Goal: Task Accomplishment & Management: Use online tool/utility

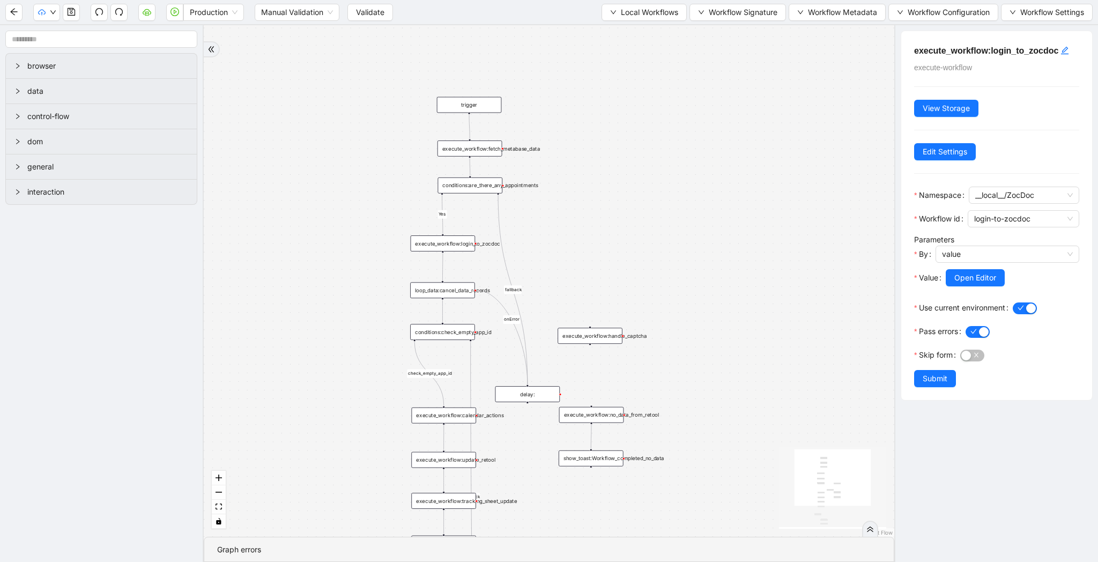
drag, startPoint x: 568, startPoint y: 285, endPoint x: 568, endPoint y: 223, distance: 62.2
click at [568, 223] on div "Yes yes fallback fallback fallback check_empty_app_id onError trigger execute_w…" at bounding box center [549, 281] width 691 height 512
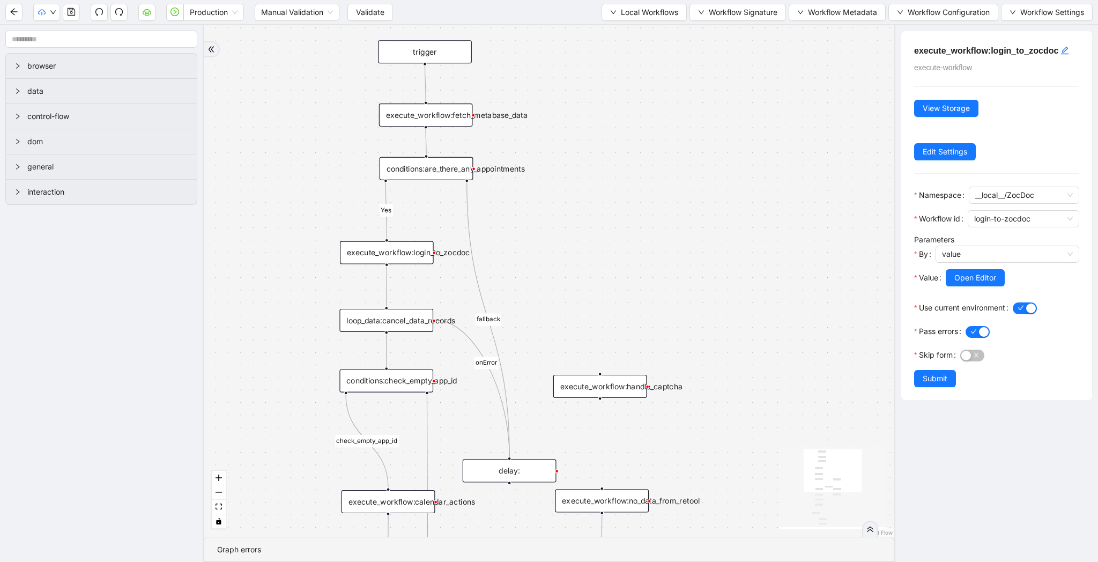
click at [448, 176] on div "conditions:are_there_any_appointments" at bounding box center [427, 168] width 94 height 23
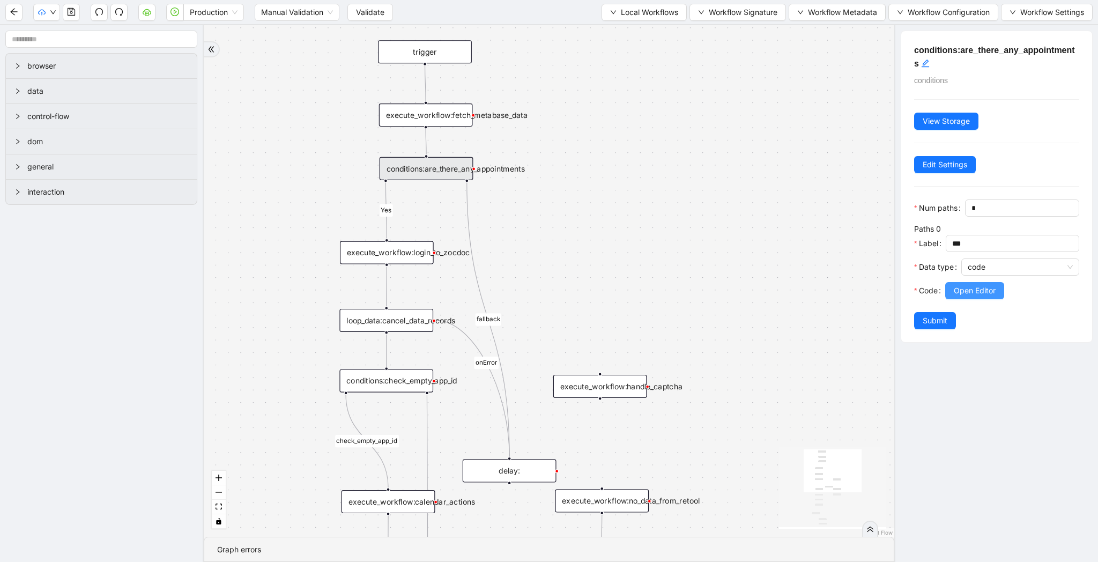
click at [979, 290] on span "Open Editor" at bounding box center [975, 291] width 42 height 12
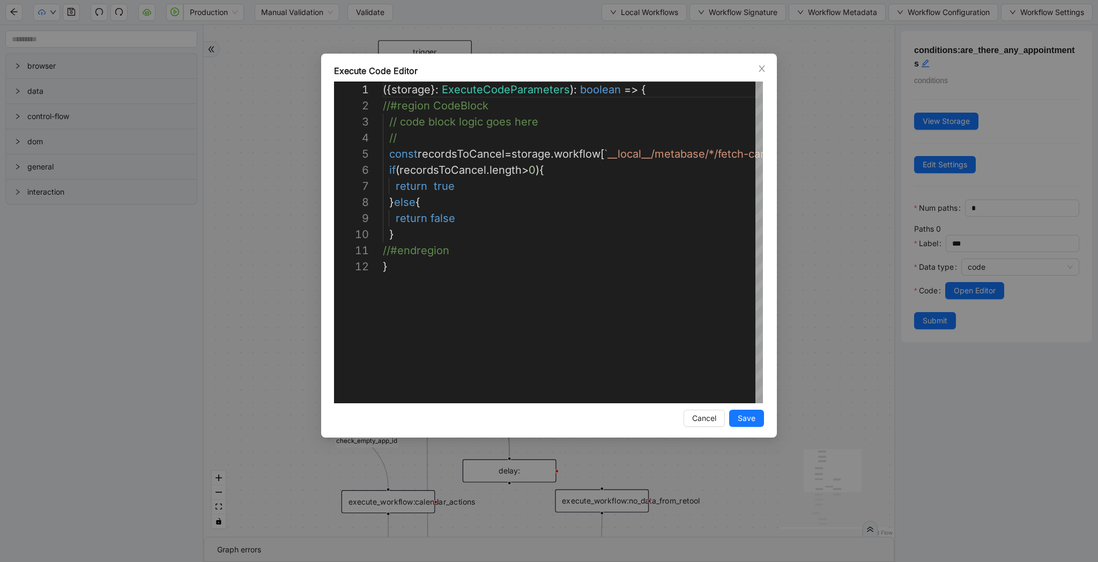
scroll to position [161, 0]
click at [438, 194] on div "({ storage }: ExecuteCodeParameters ): boolean => { //#region CodeBlock // code…" at bounding box center [701, 331] width 636 height 499
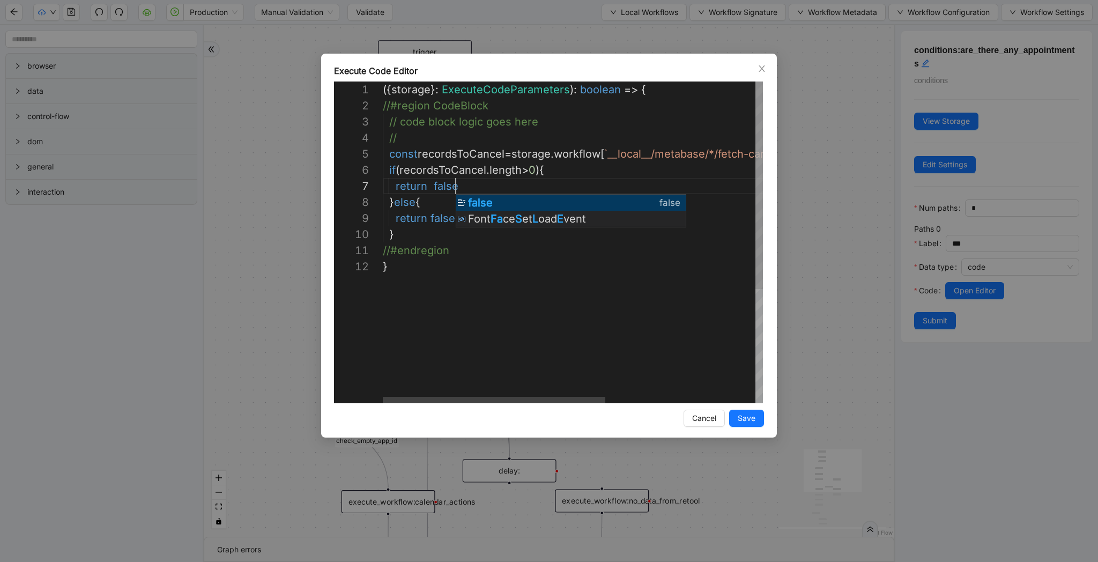
scroll to position [97, 73]
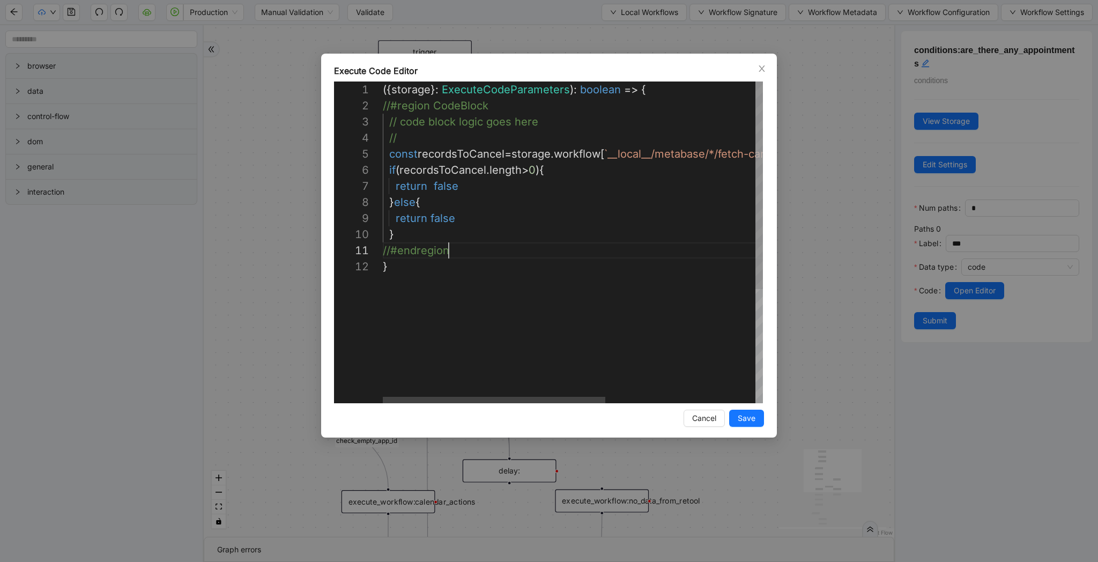
click at [457, 246] on div "({ storage }: ExecuteCodeParameters ): boolean => { //#region CodeBlock // code…" at bounding box center [701, 331] width 636 height 499
type textarea "**********"
click at [753, 418] on span "Save" at bounding box center [747, 418] width 18 height 12
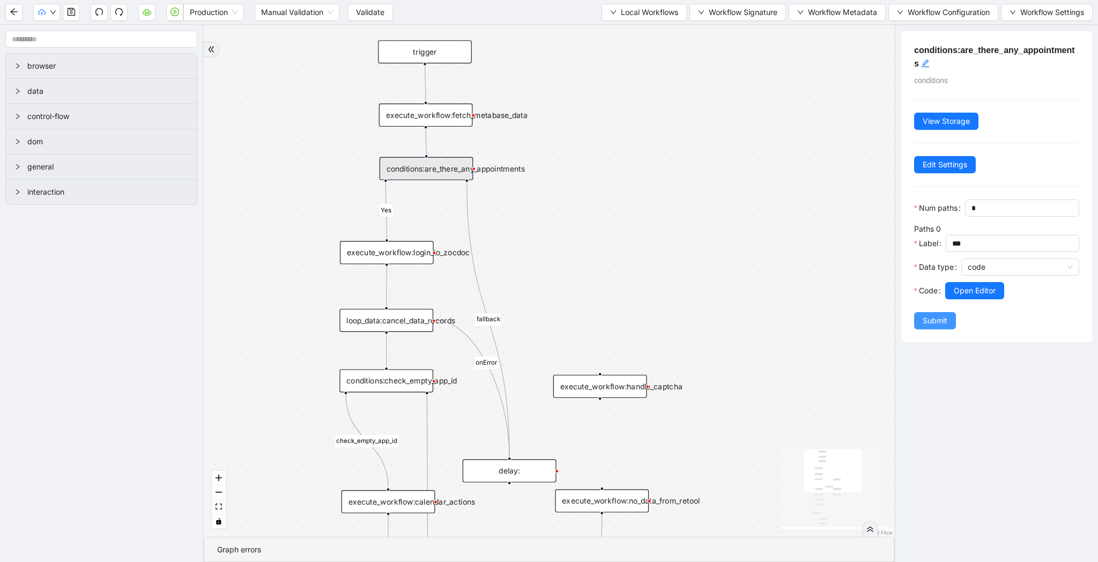
click at [935, 327] on button "Submit" at bounding box center [935, 320] width 42 height 17
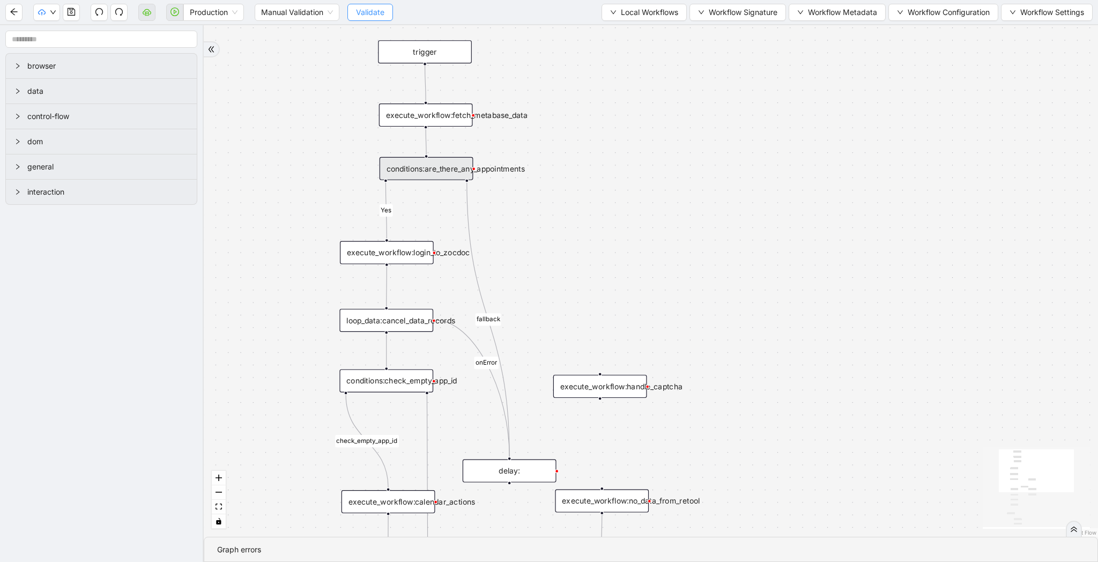
click at [378, 12] on span "Validate" at bounding box center [370, 12] width 28 height 12
click at [53, 16] on button "button" at bounding box center [46, 12] width 27 height 17
click at [72, 13] on icon "save" at bounding box center [71, 12] width 9 height 9
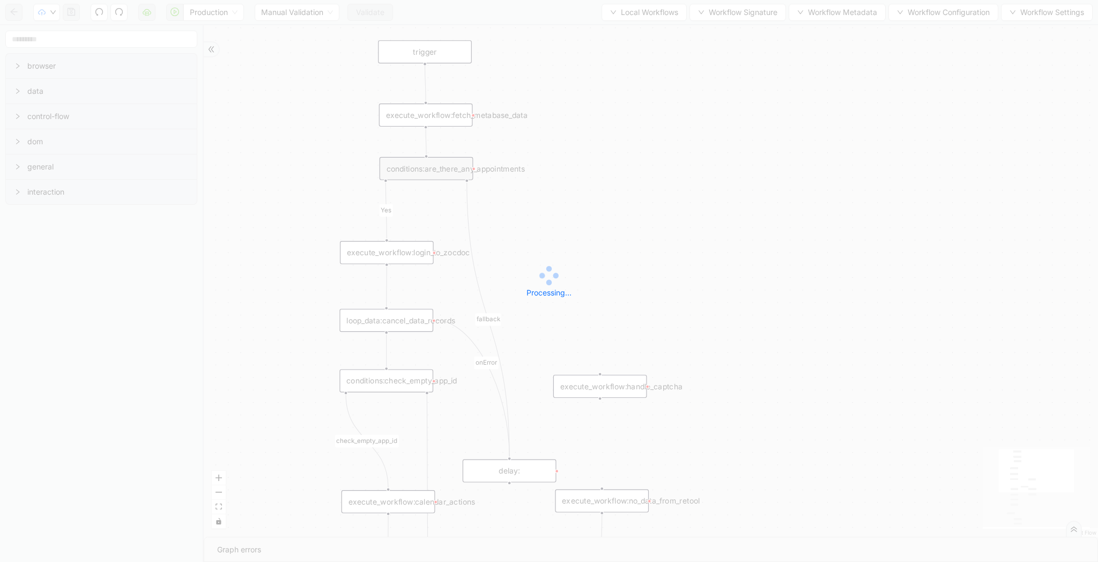
click at [51, 13] on div "Production Manual Validation Validate Local Workflows Workflow Signature Workfl…" at bounding box center [549, 281] width 1098 height 562
click at [54, 14] on div "Production Manual Validation Validate Local Workflows Workflow Signature Workfl…" at bounding box center [549, 281] width 1098 height 562
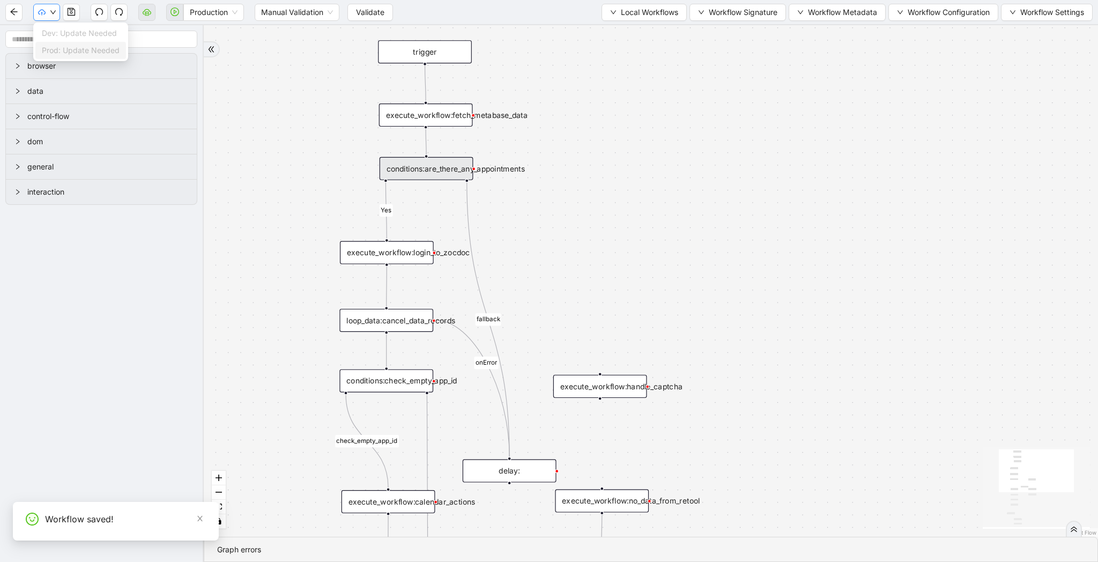
click at [54, 12] on icon "down" at bounding box center [52, 12] width 5 height 4
click at [367, 10] on span "Validate" at bounding box center [370, 12] width 28 height 12
click at [45, 10] on icon "cloud-upload" at bounding box center [42, 13] width 8 height 8
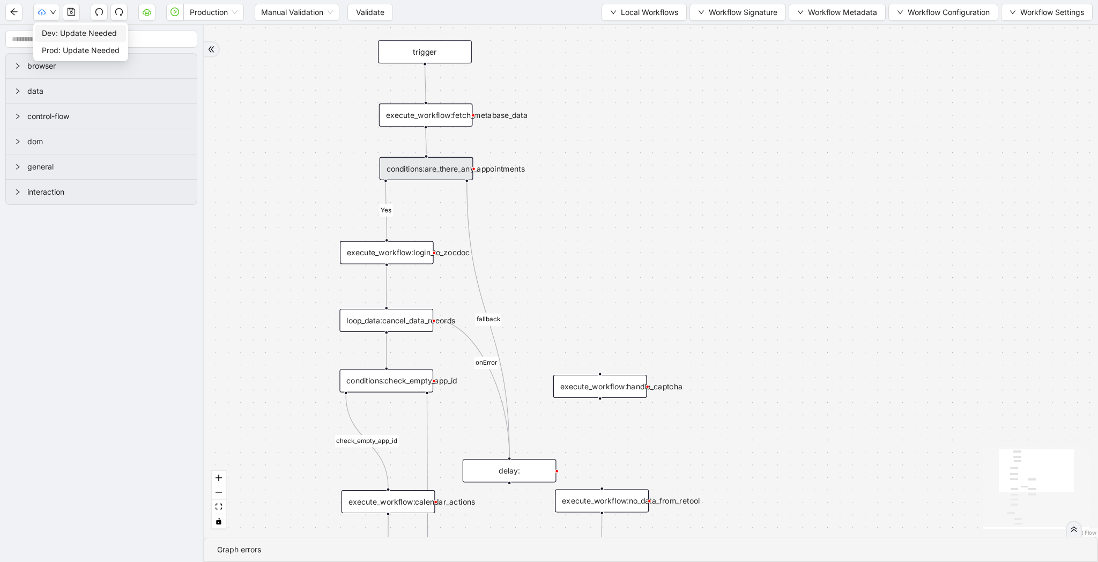
click at [58, 29] on span "Dev: Update Needed" at bounding box center [81, 33] width 78 height 12
click at [60, 49] on span "Prod: Update Needed" at bounding box center [81, 51] width 78 height 12
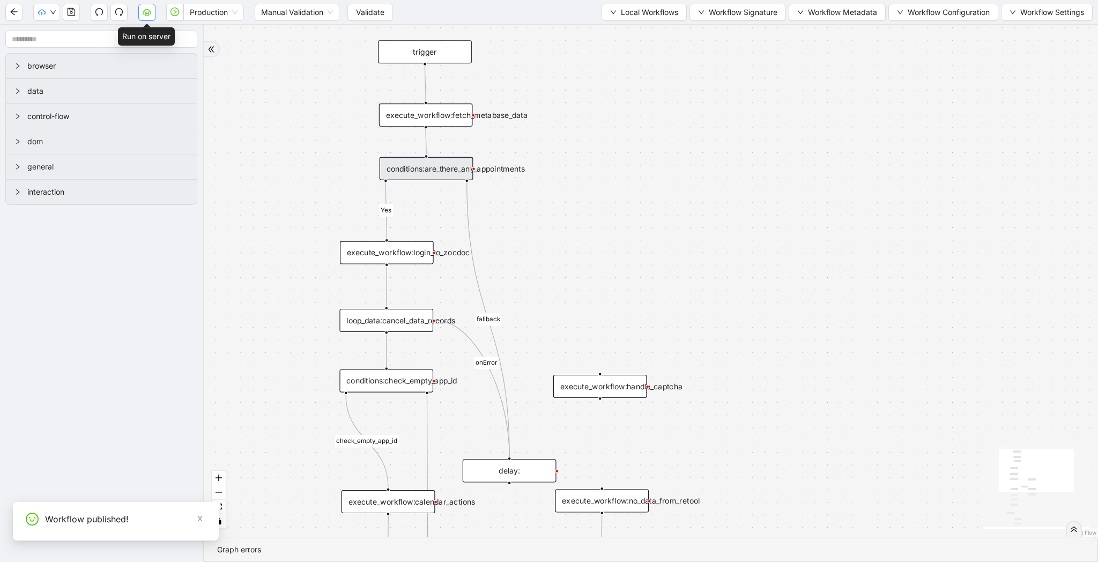
click at [150, 13] on icon "cloud-server" at bounding box center [147, 12] width 9 height 6
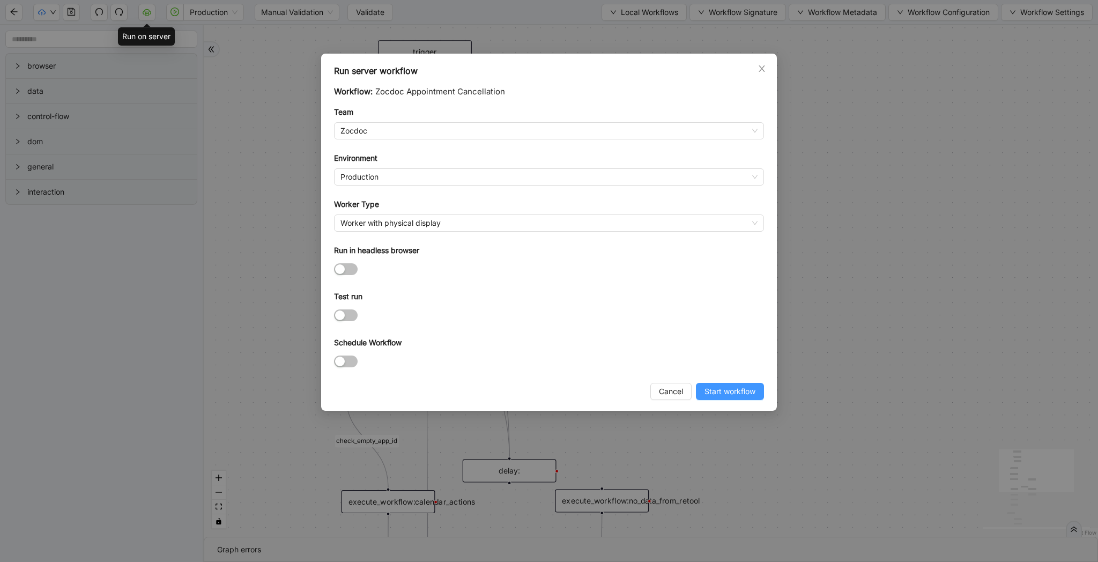
click at [715, 390] on span "Start workflow" at bounding box center [730, 392] width 51 height 12
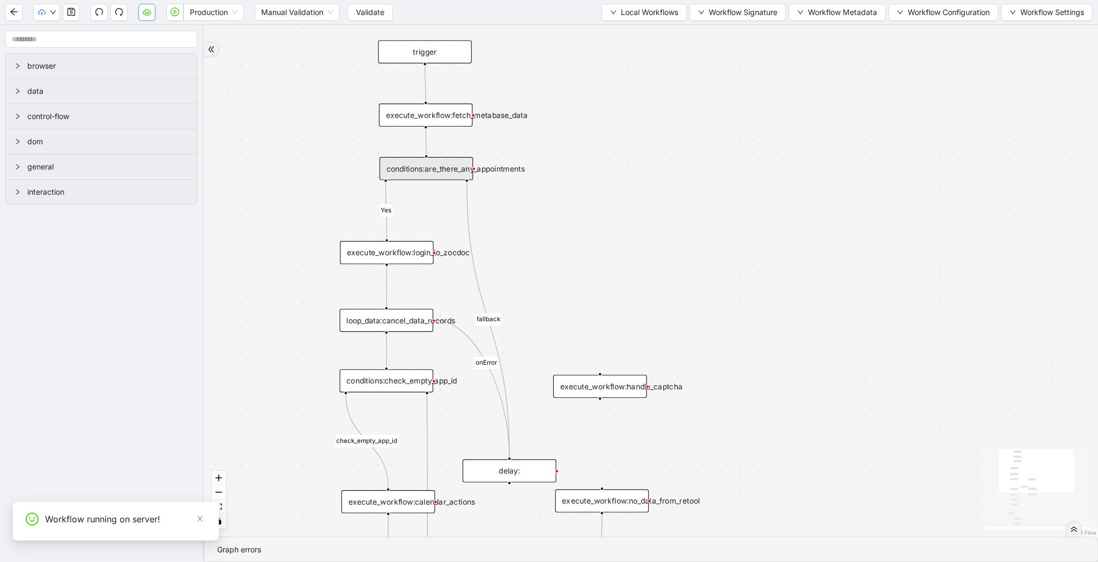
click at [152, 17] on button "button" at bounding box center [146, 12] width 17 height 17
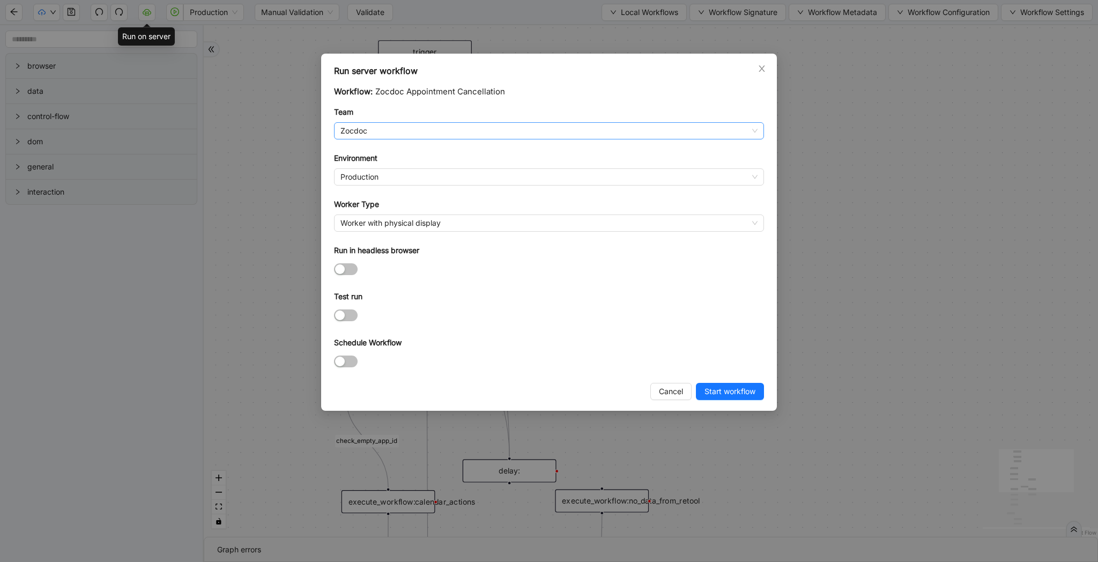
click at [352, 129] on span "Zocdoc" at bounding box center [549, 131] width 417 height 16
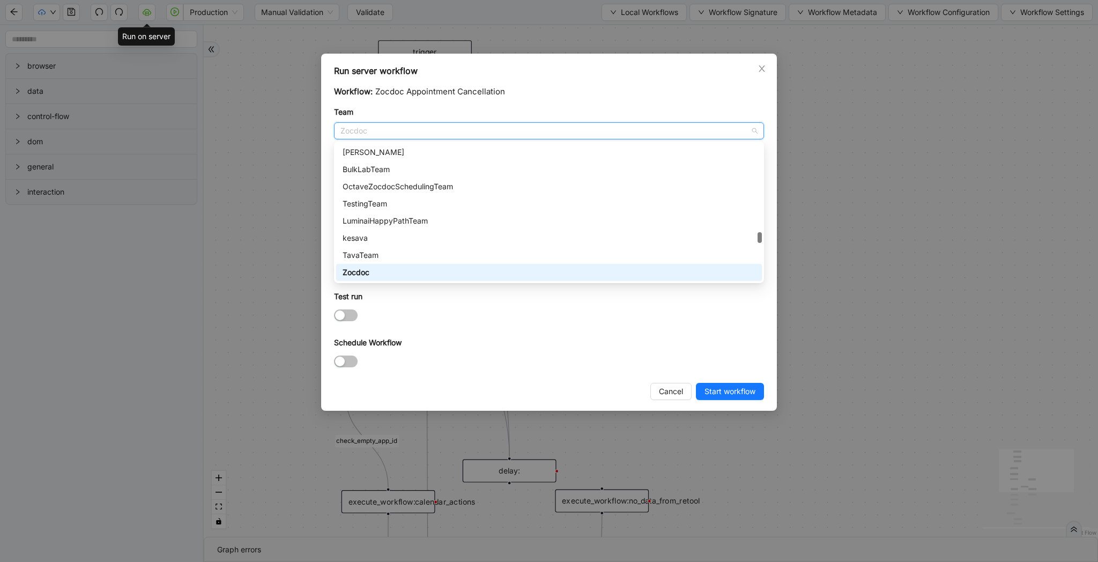
click at [352, 129] on span "Zocdoc" at bounding box center [549, 131] width 417 height 16
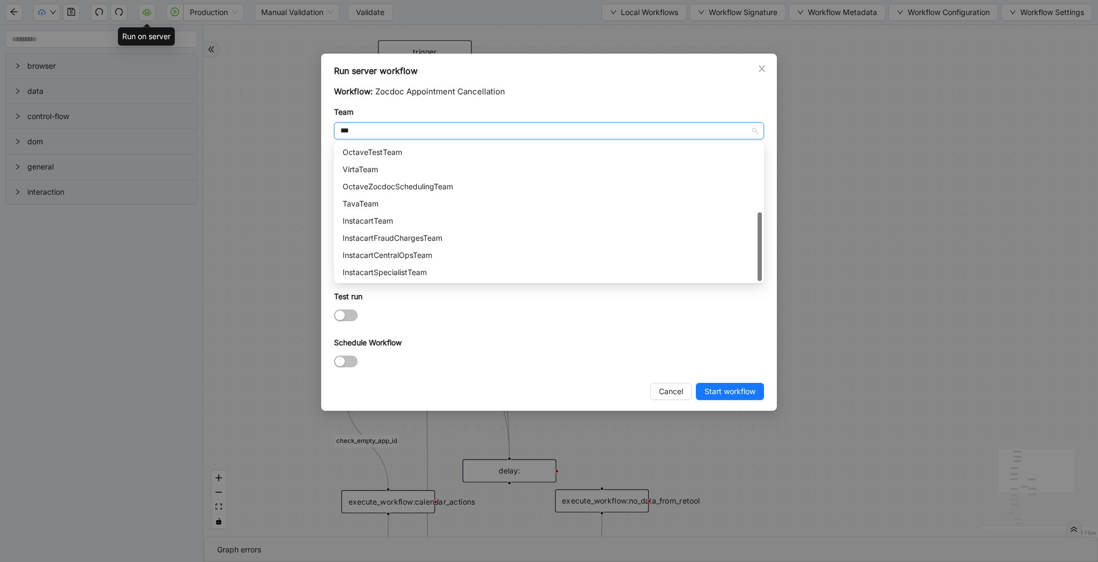
scroll to position [0, 0]
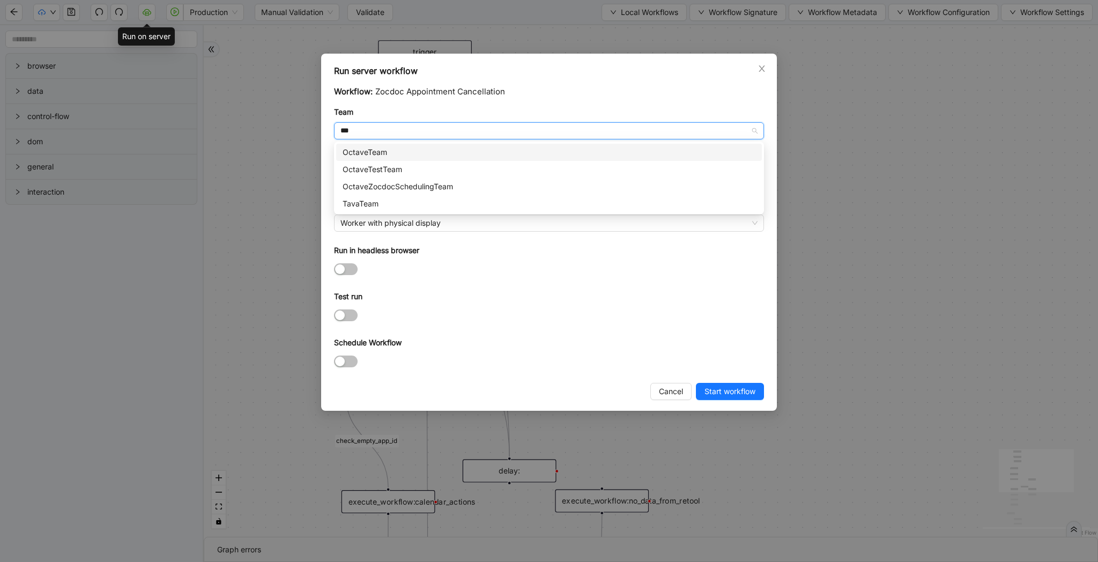
type input "****"
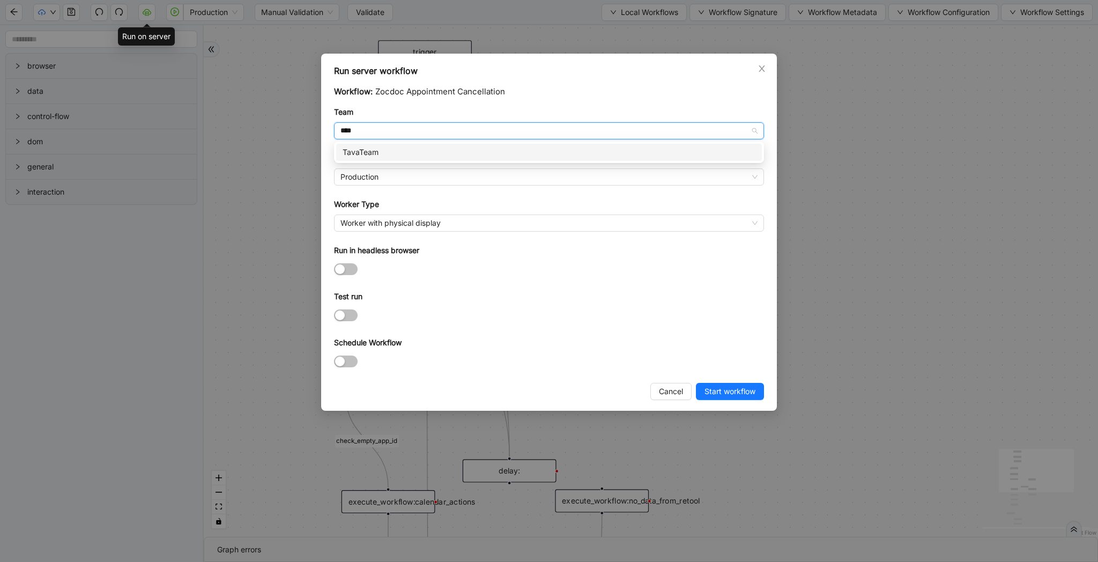
click at [360, 149] on div "TavaTeam" at bounding box center [549, 152] width 413 height 12
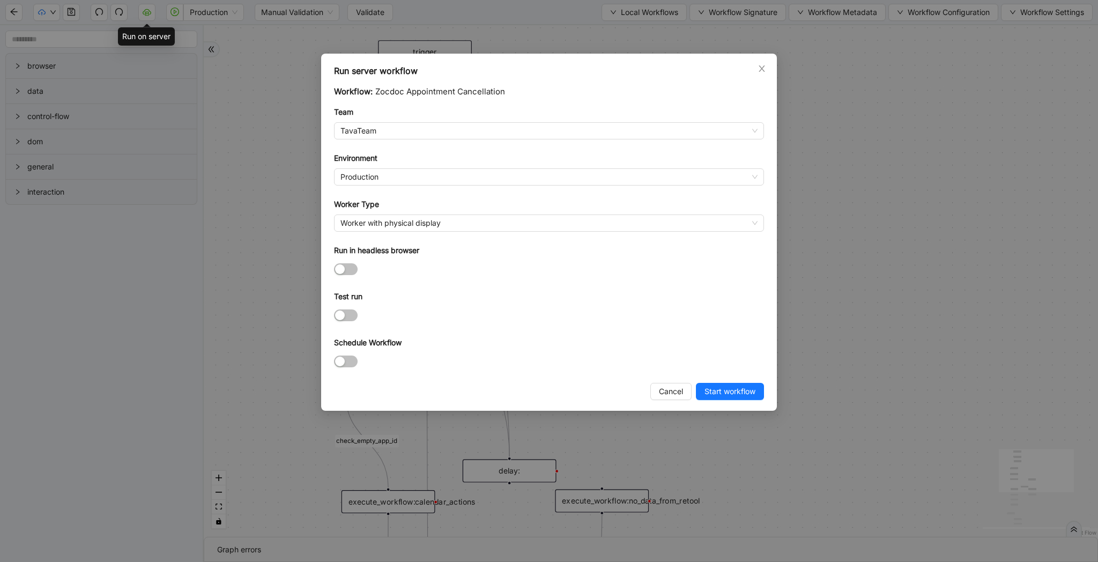
click at [816, 189] on div "Run server workflow Workflow: Zocdoc Appointment Cancellation Team TavaTeam Env…" at bounding box center [549, 281] width 1098 height 562
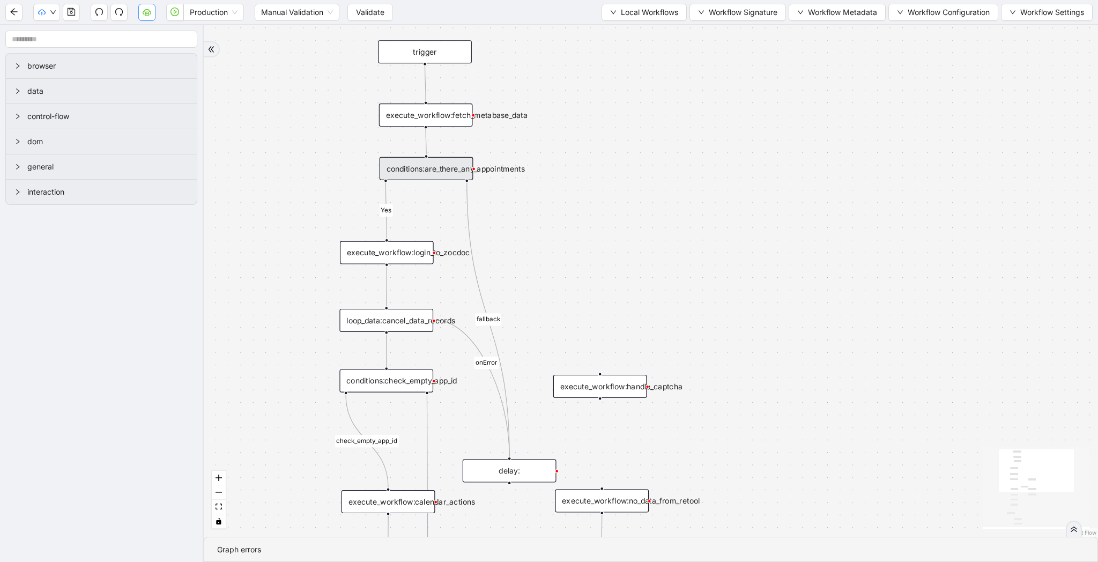
click at [143, 13] on icon "cloud-server" at bounding box center [147, 12] width 9 height 6
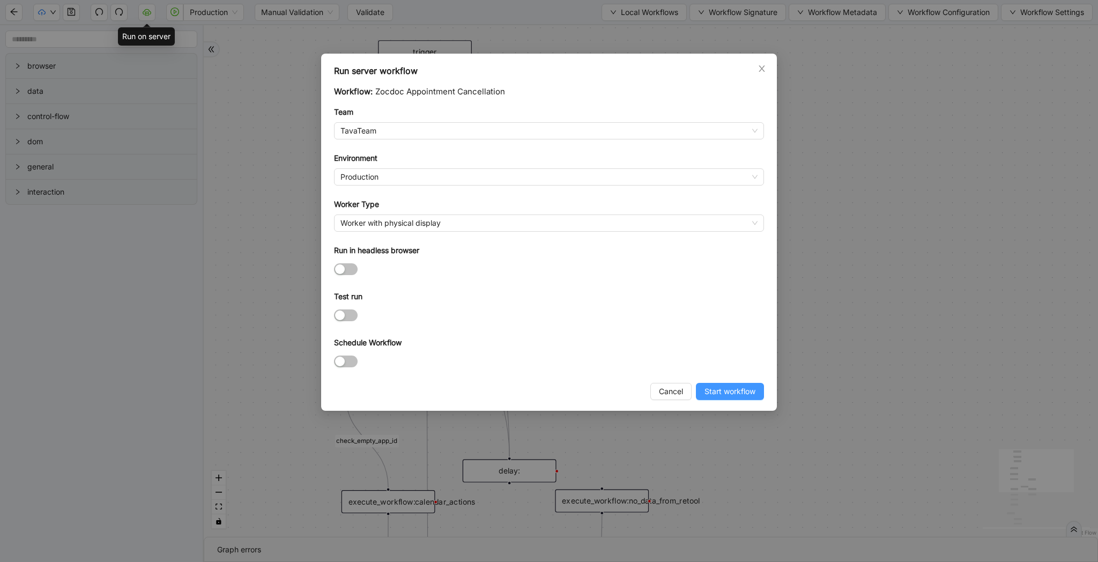
click at [732, 392] on span "Start workflow" at bounding box center [730, 392] width 51 height 12
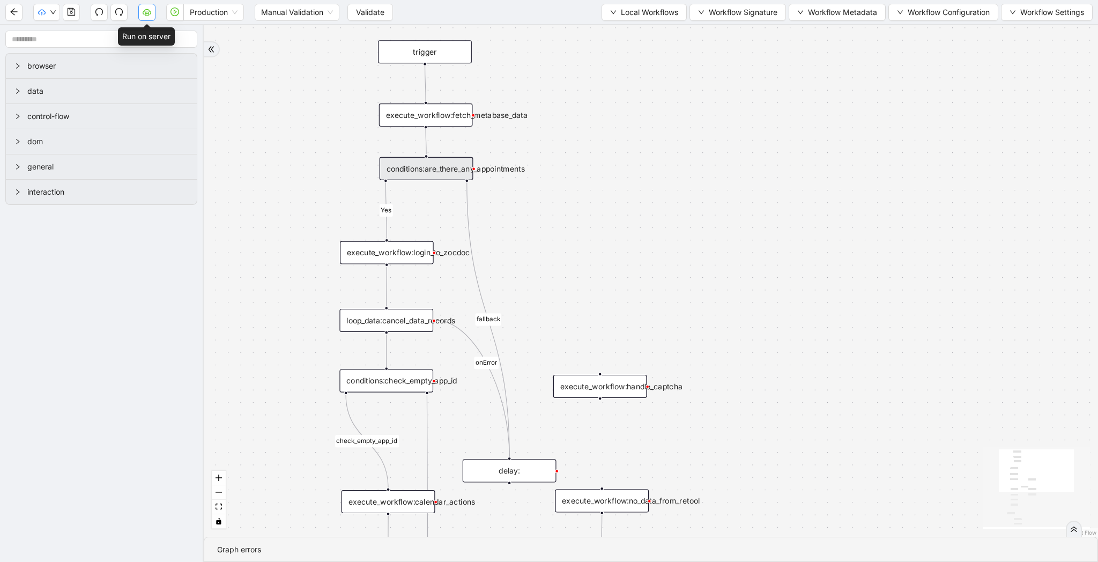
click at [144, 14] on icon "cloud-server" at bounding box center [147, 12] width 9 height 9
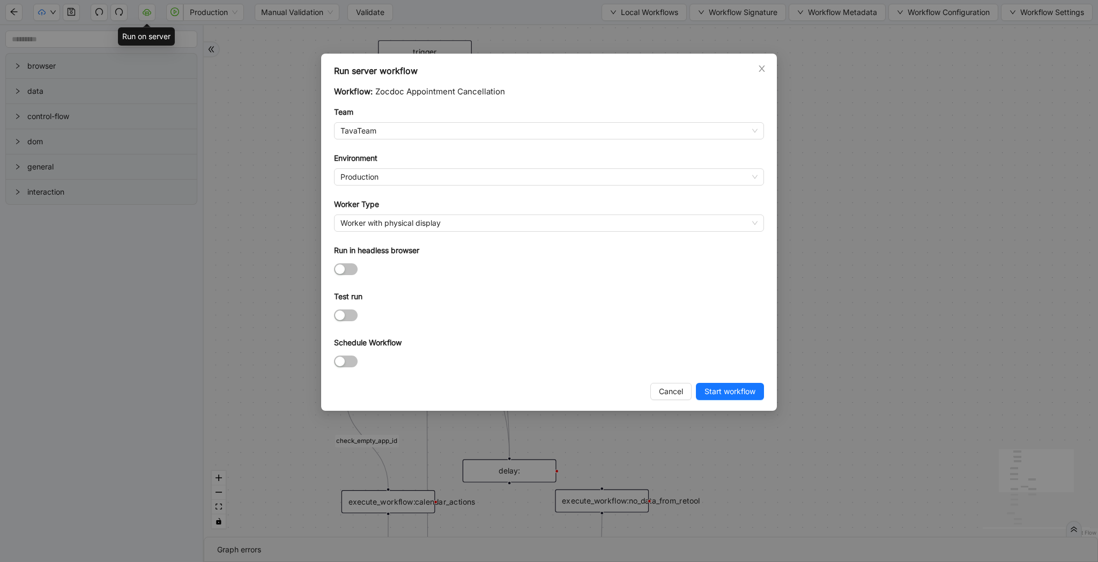
click at [289, 154] on div "Run server workflow Workflow: Zocdoc Appointment Cancellation Team TavaTeam Env…" at bounding box center [549, 281] width 1098 height 562
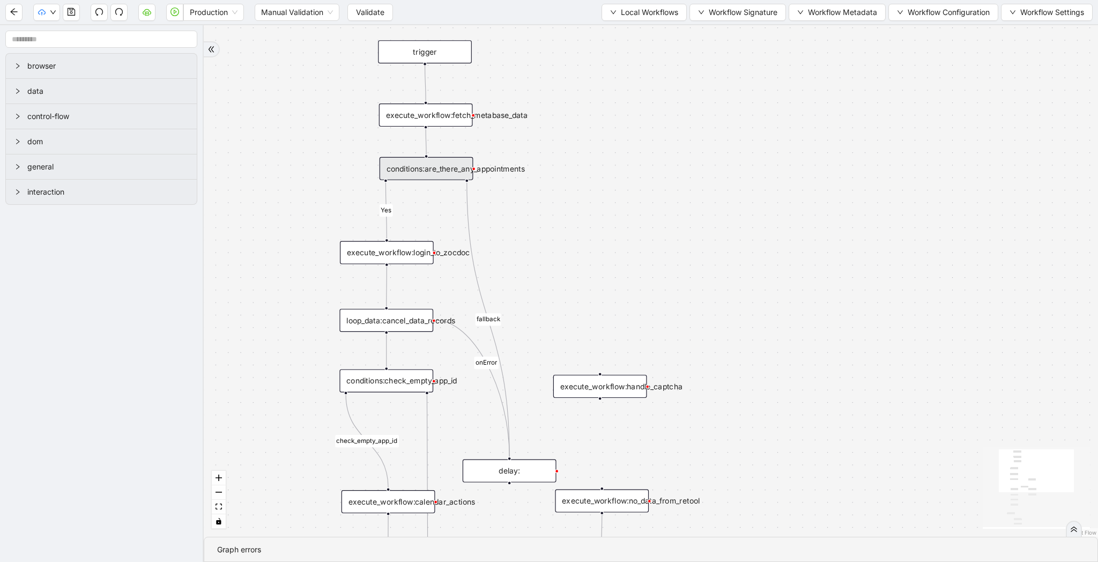
click at [436, 172] on div "conditions:are_there_any_appointments" at bounding box center [427, 168] width 94 height 23
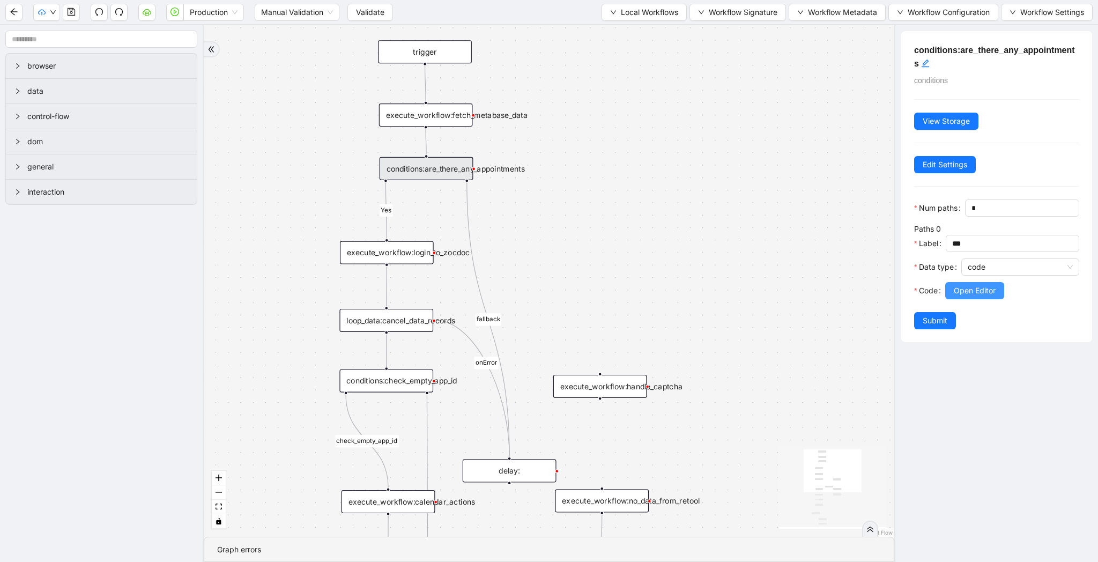
click at [980, 290] on span "Open Editor" at bounding box center [975, 291] width 42 height 12
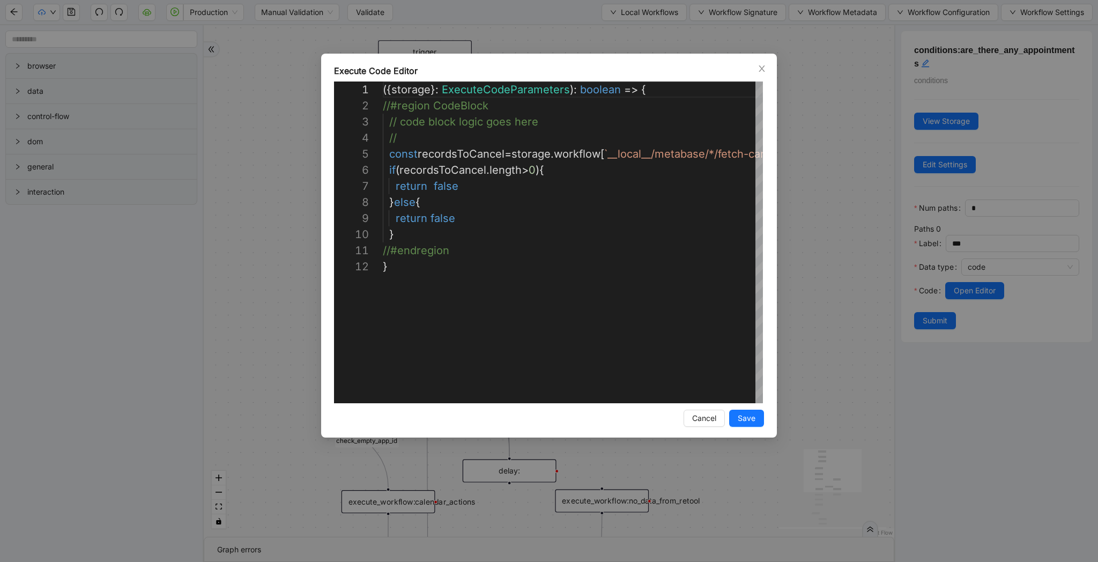
scroll to position [161, 0]
click at [440, 188] on div "({ storage }: ExecuteCodeParameters ): boolean => { //#region CodeBlock // code…" at bounding box center [701, 331] width 636 height 499
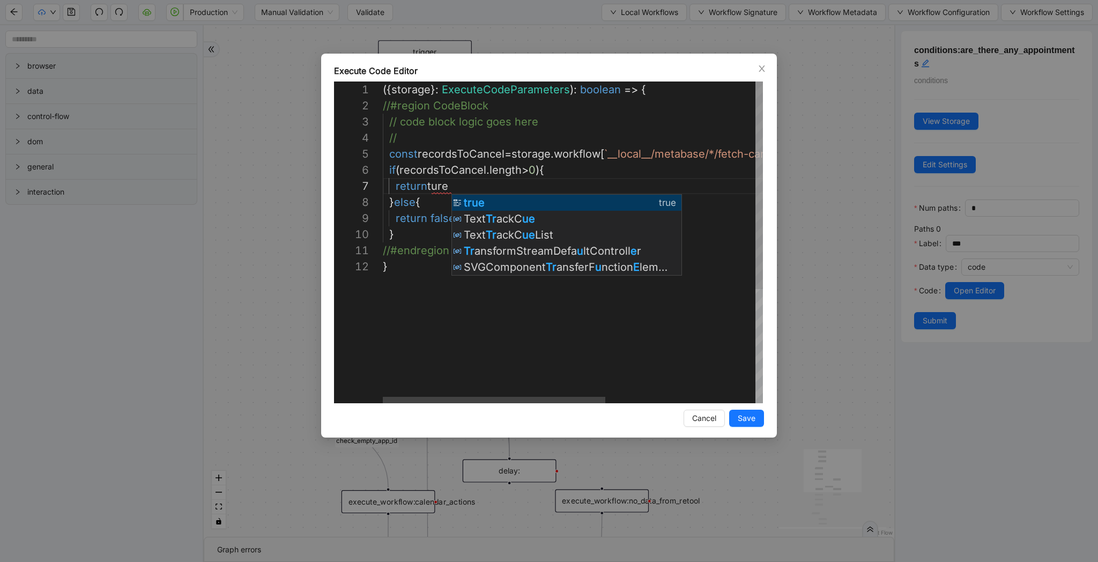
click at [443, 217] on div "({ storage }: ExecuteCodeParameters ): boolean => { //#region CodeBlock // code…" at bounding box center [701, 331] width 636 height 499
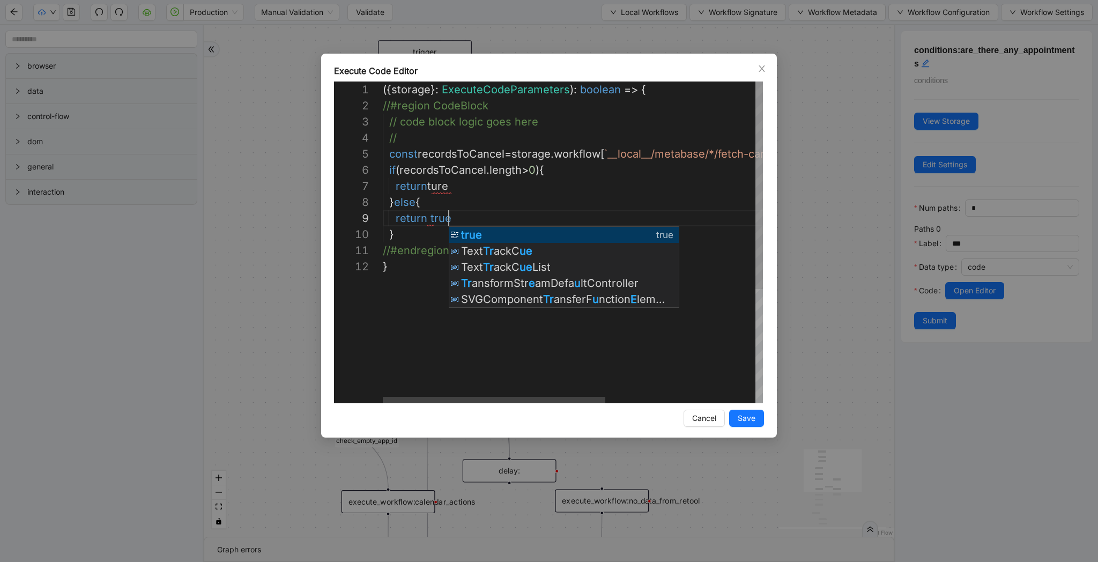
scroll to position [129, 66]
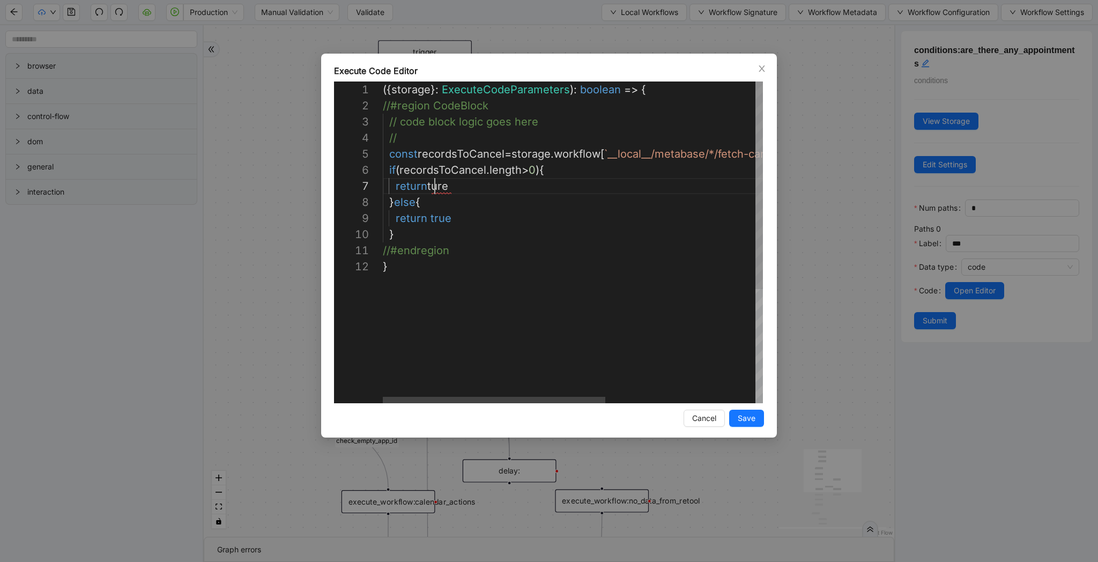
click at [438, 186] on div "({ storage }: ExecuteCodeParameters ): boolean => { //#region CodeBlock // code…" at bounding box center [701, 331] width 636 height 499
click at [675, 341] on div "({ storage }: ExecuteCodeParameters ): boolean => { //#region CodeBlock // code…" at bounding box center [701, 331] width 636 height 499
click at [442, 185] on div "({ storage }: ExecuteCodeParameters ): boolean => { //#region CodeBlock // code…" at bounding box center [701, 331] width 636 height 499
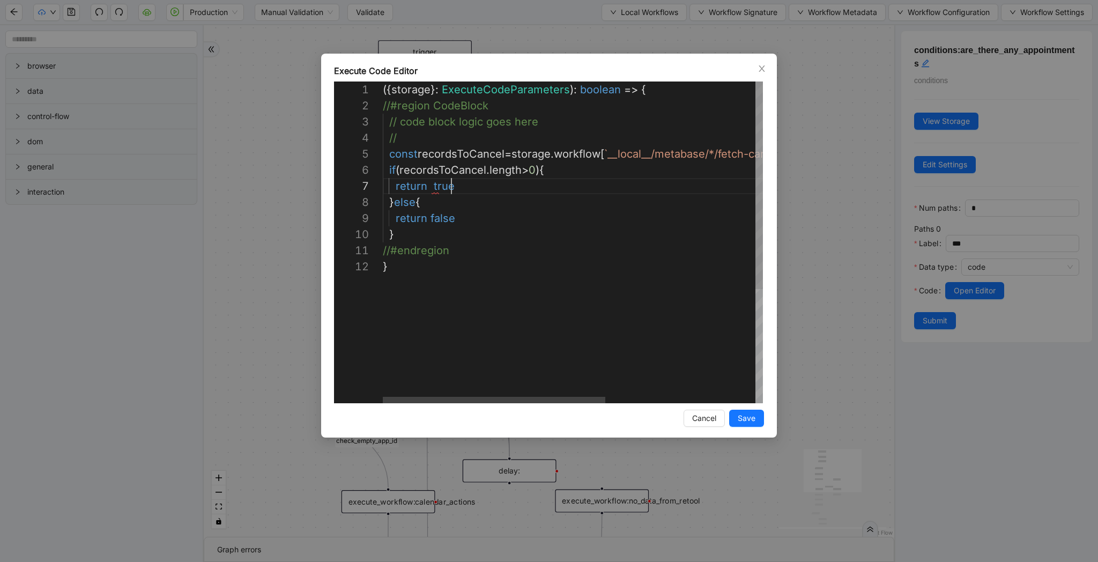
scroll to position [97, 69]
click at [748, 415] on span "Save" at bounding box center [747, 418] width 18 height 12
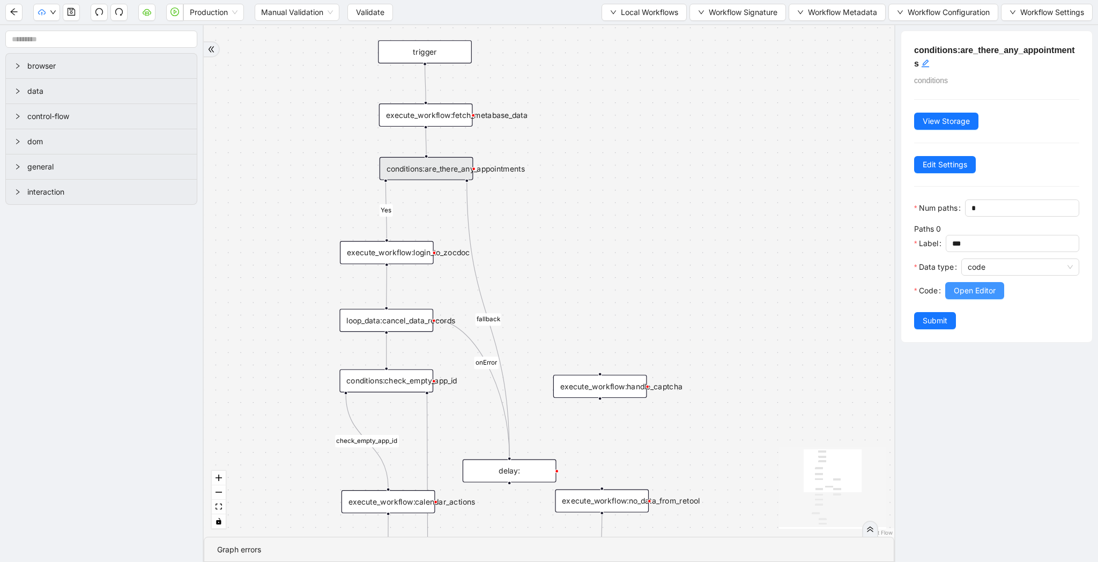
click at [960, 291] on span "Open Editor" at bounding box center [975, 291] width 42 height 12
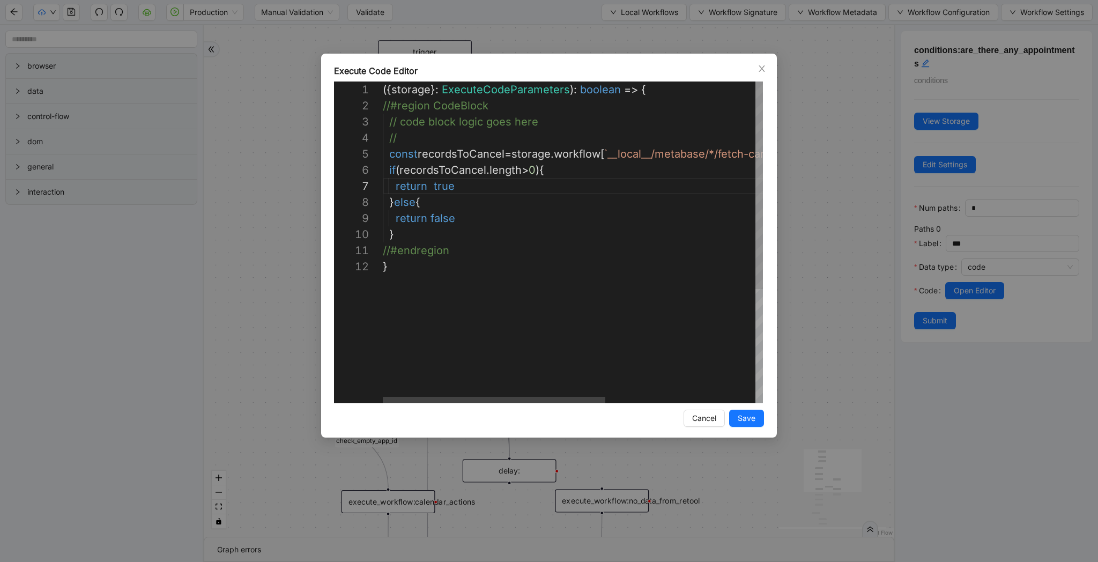
click at [442, 220] on div "({ storage }: ExecuteCodeParameters ): boolean => { //#region CodeBlock // code…" at bounding box center [701, 331] width 636 height 499
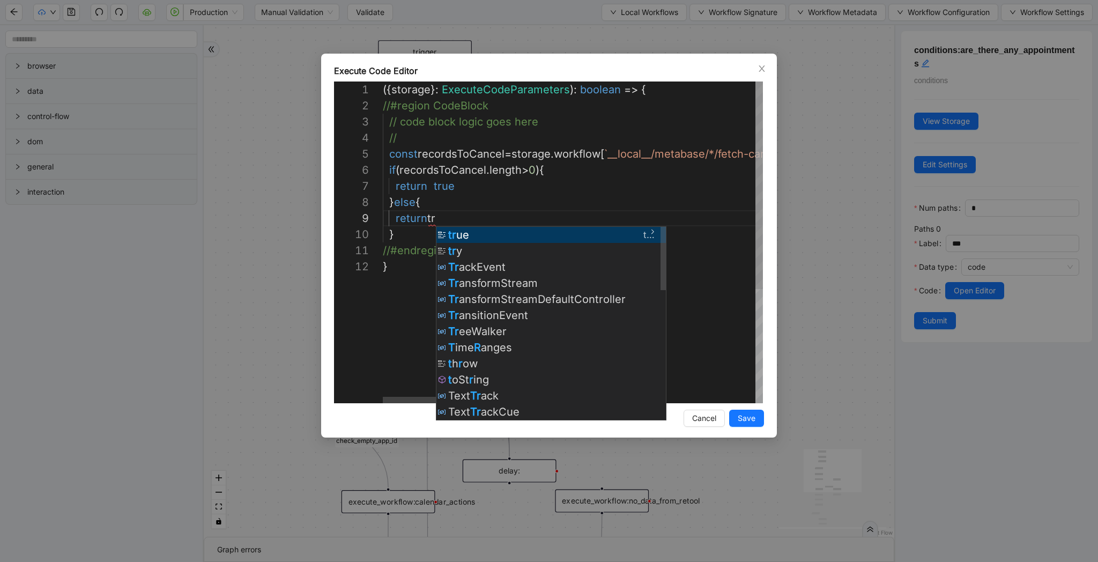
scroll to position [129, 66]
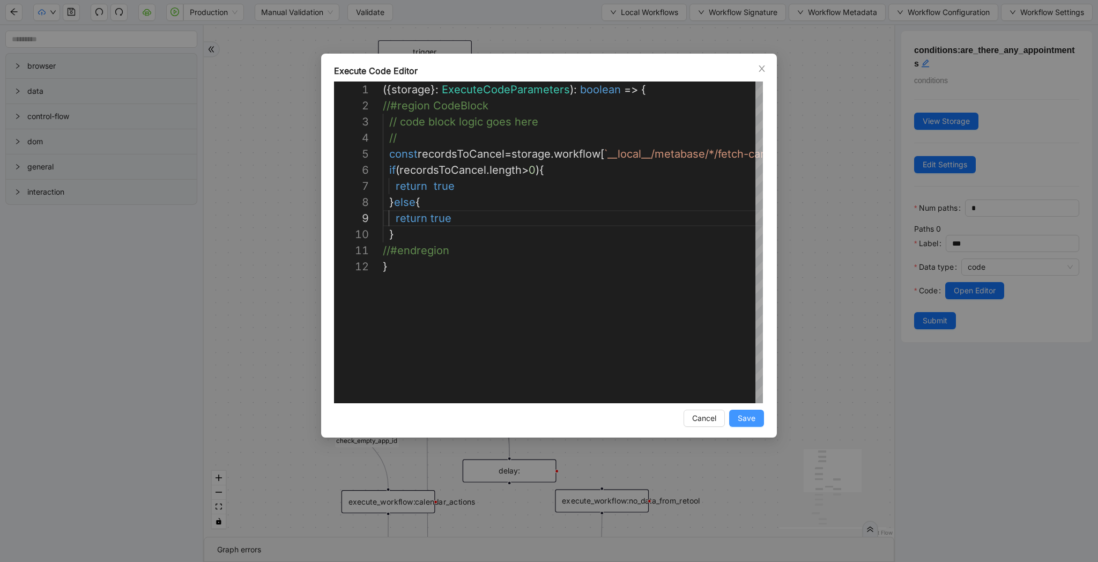
type textarea "**********"
click at [743, 418] on span "Save" at bounding box center [747, 418] width 18 height 12
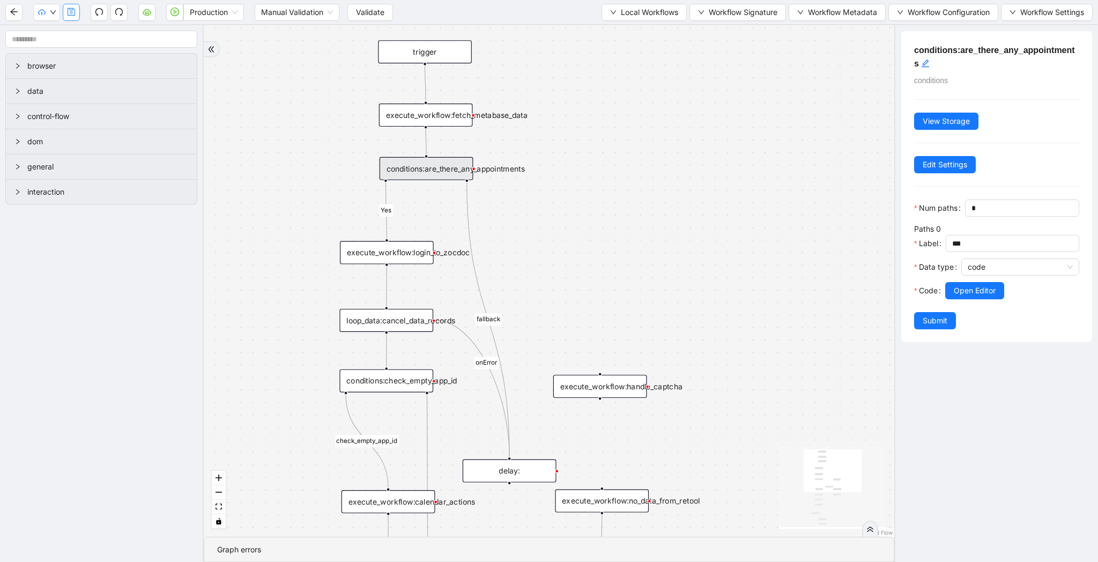
drag, startPoint x: 941, startPoint y: 324, endPoint x: 70, endPoint y: 13, distance: 924.9
click at [941, 324] on span "Submit" at bounding box center [935, 321] width 25 height 12
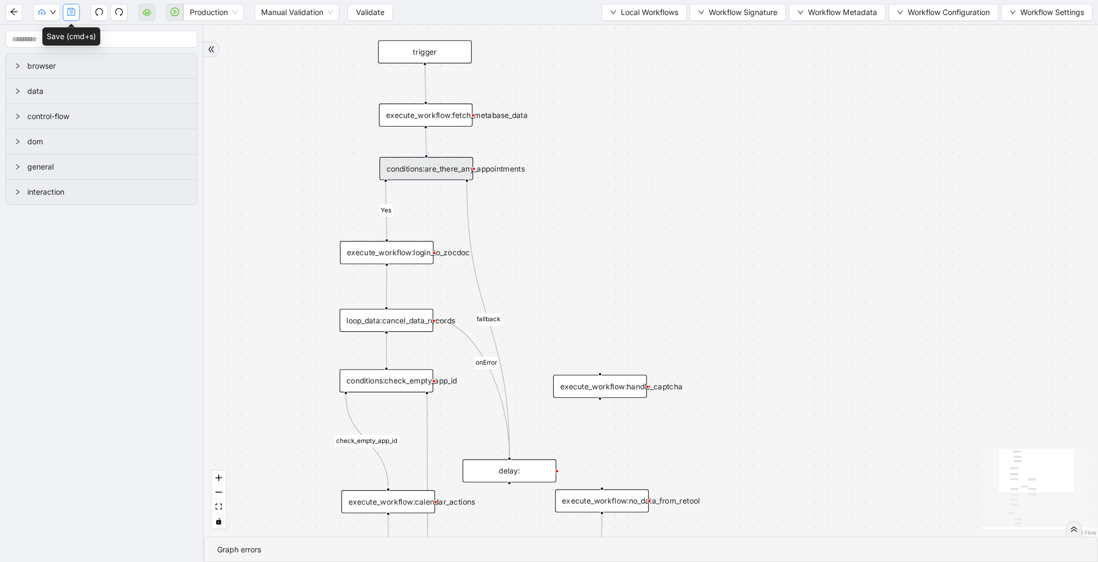
click at [70, 13] on icon "save" at bounding box center [71, 12] width 9 height 9
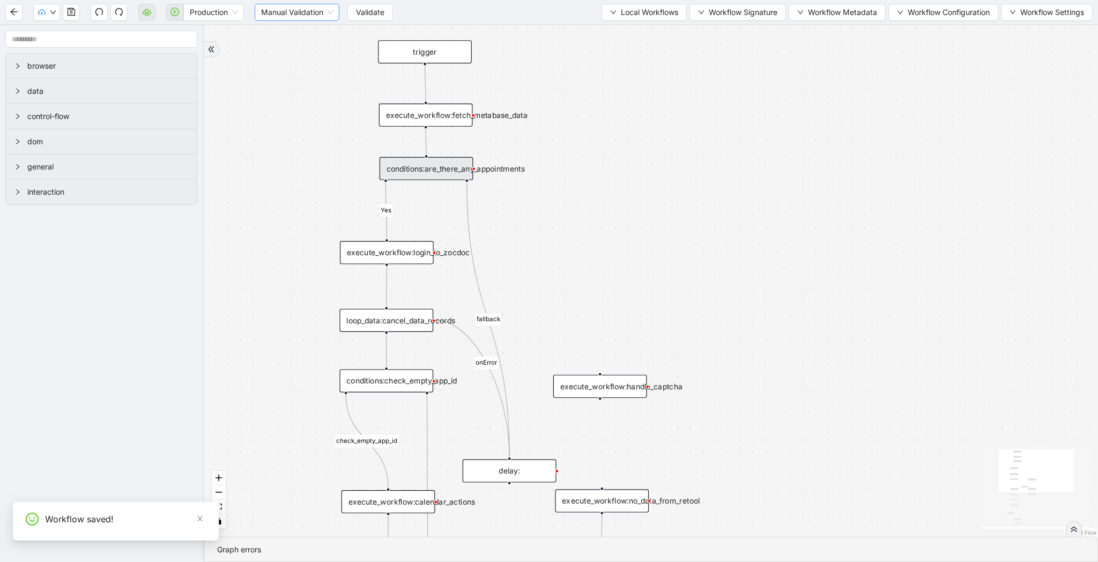
click at [321, 18] on span "Manual Validation" at bounding box center [297, 12] width 72 height 16
click at [320, 29] on div "Auto Validation" at bounding box center [298, 34] width 68 height 12
click at [70, 14] on icon "save" at bounding box center [71, 12] width 9 height 9
click at [38, 5] on button "button" at bounding box center [46, 12] width 27 height 17
click at [52, 26] on li "Dev: Update Needed" at bounding box center [80, 33] width 91 height 17
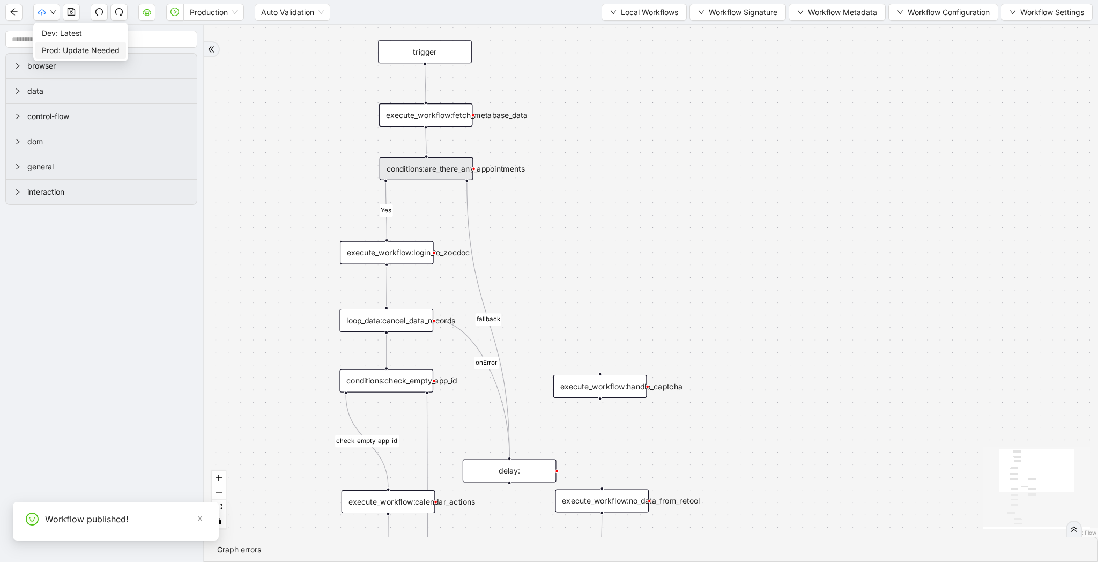
click at [60, 45] on span "Prod: Update Needed" at bounding box center [81, 51] width 78 height 12
click at [147, 19] on button "button" at bounding box center [146, 12] width 17 height 17
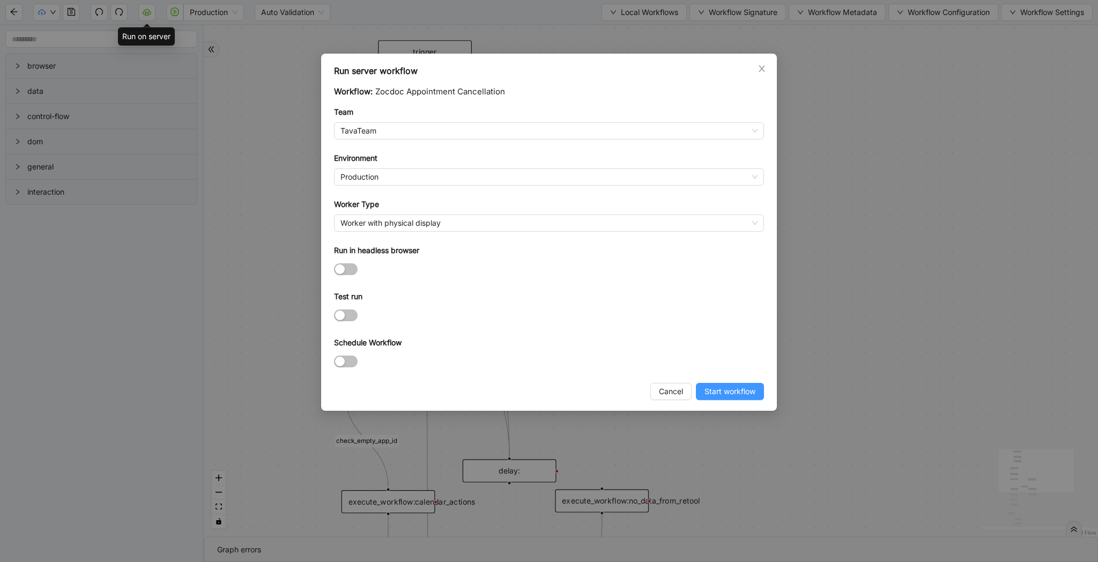
click at [740, 390] on span "Start workflow" at bounding box center [730, 392] width 51 height 12
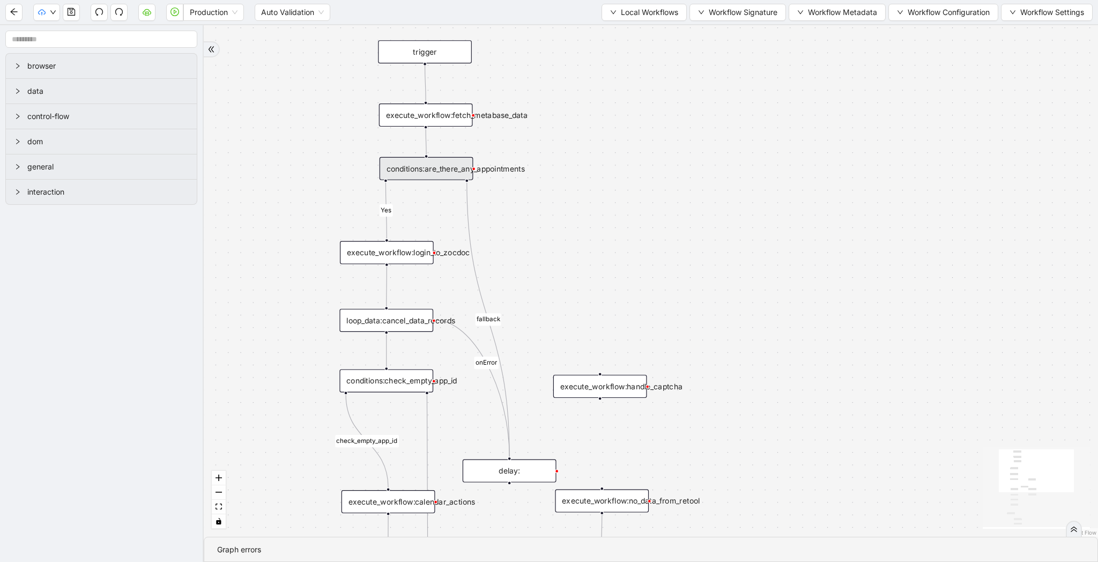
click at [428, 174] on div "conditions:are_there_any_appointments" at bounding box center [427, 168] width 94 height 23
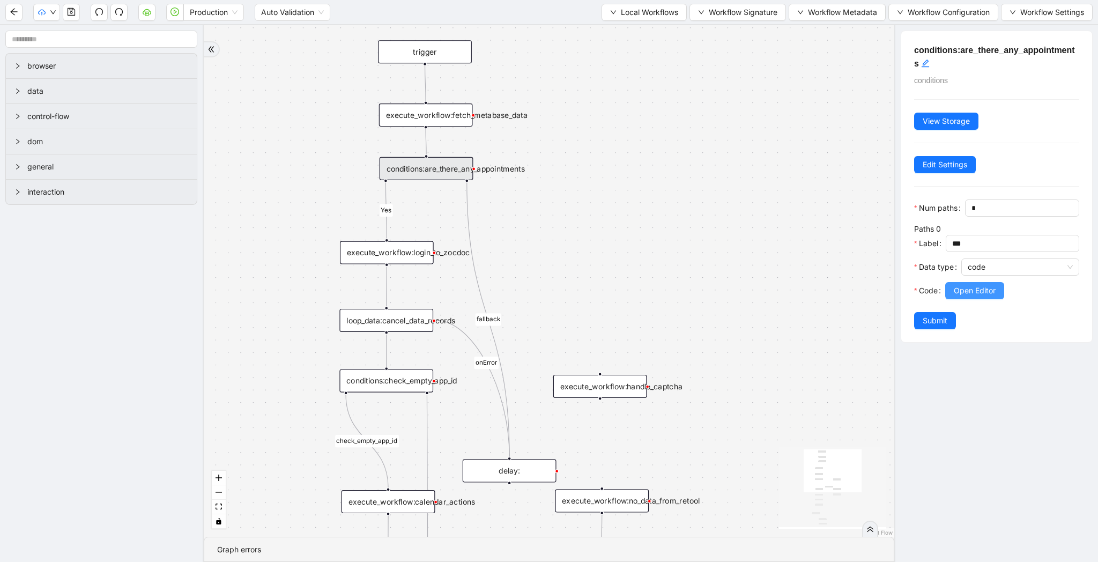
click at [986, 295] on span "Open Editor" at bounding box center [975, 291] width 42 height 12
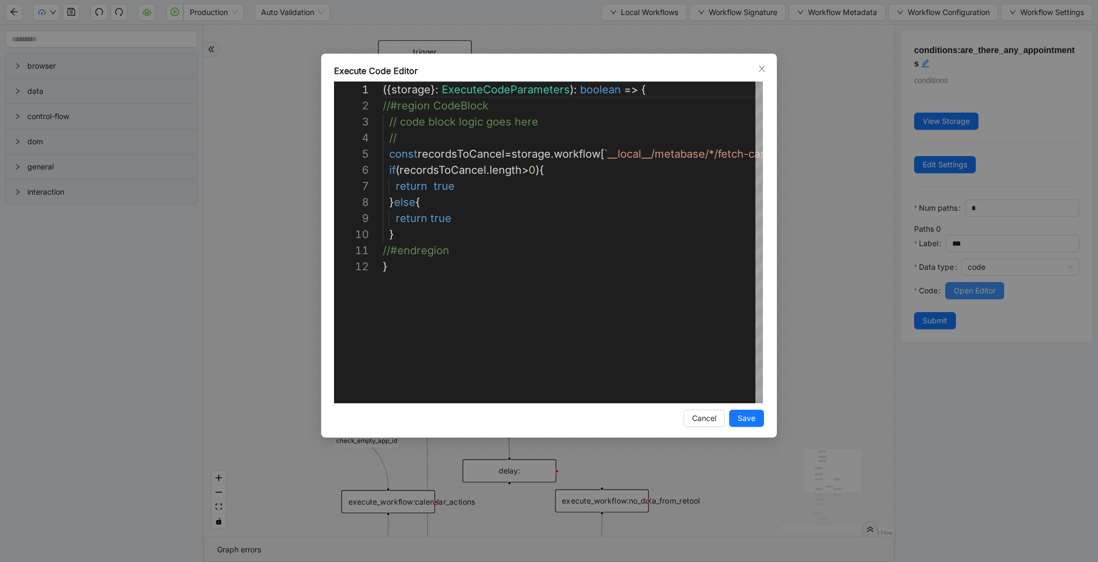
scroll to position [161, 0]
click at [437, 219] on div "({ storage }: ExecuteCodeParameters ): boolean => { //#region CodeBlock // code…" at bounding box center [701, 331] width 636 height 499
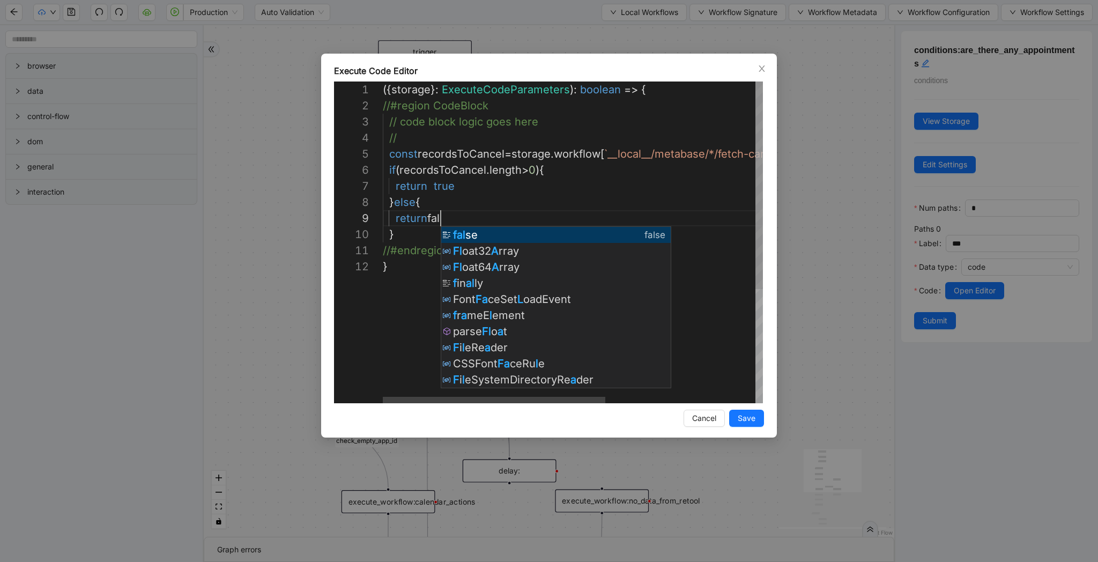
scroll to position [129, 70]
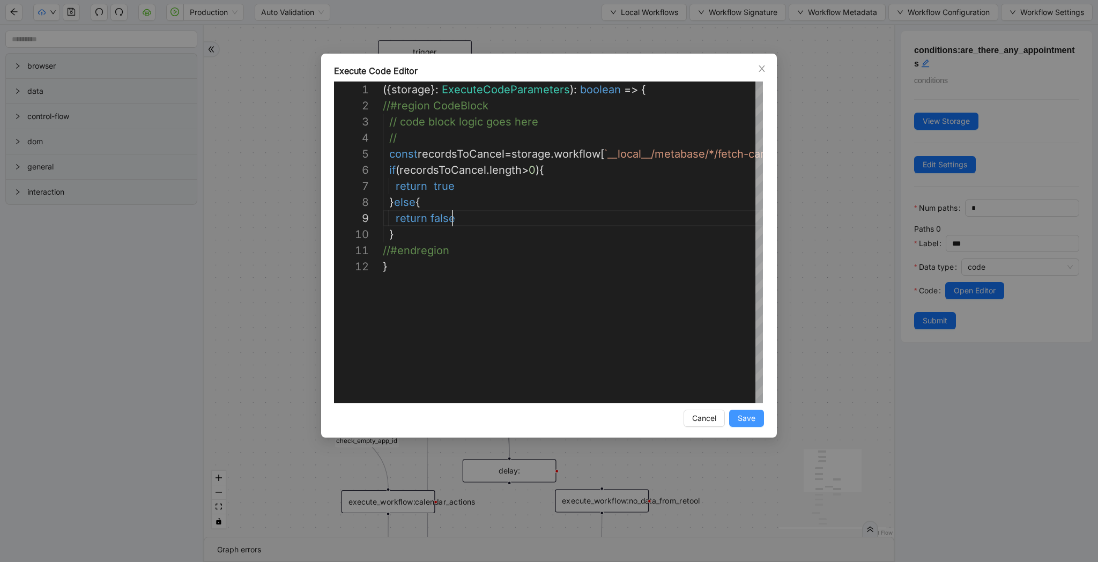
type textarea "**********"
click at [739, 416] on span "Save" at bounding box center [747, 418] width 18 height 12
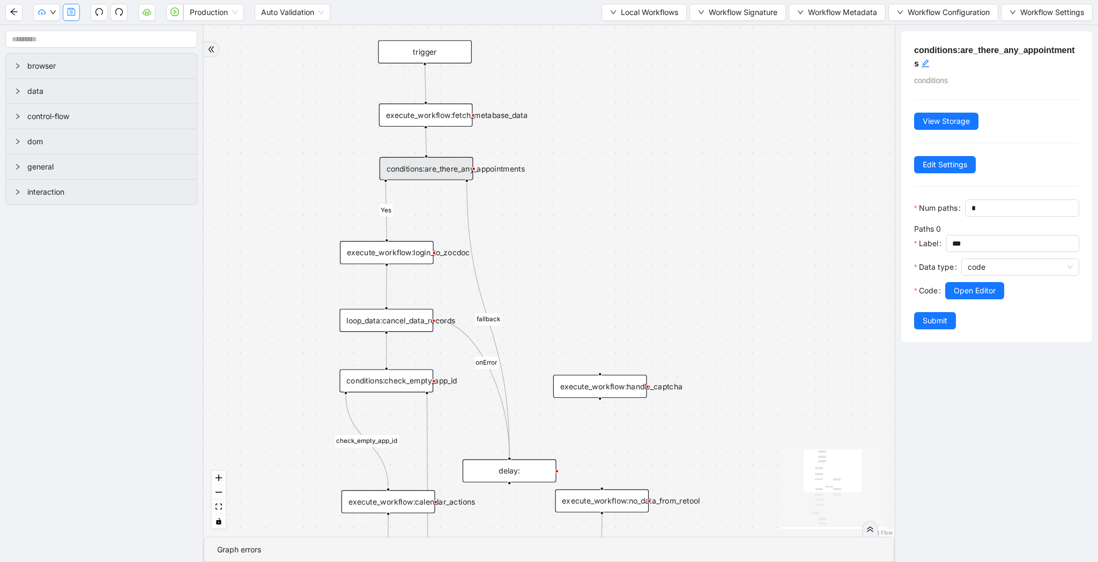
drag, startPoint x: 934, startPoint y: 315, endPoint x: 66, endPoint y: 14, distance: 918.3
click at [934, 315] on span "Submit" at bounding box center [935, 321] width 25 height 12
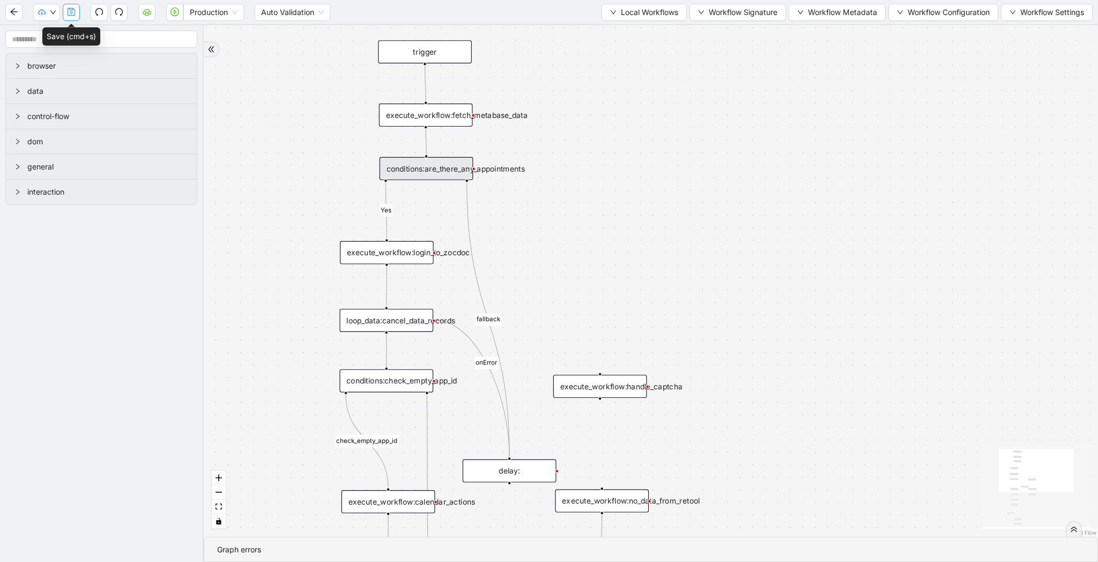
click at [70, 19] on button "button" at bounding box center [71, 12] width 17 height 17
click at [51, 16] on button "button" at bounding box center [46, 12] width 27 height 17
click at [58, 31] on span "Dev: Update Needed" at bounding box center [81, 33] width 78 height 12
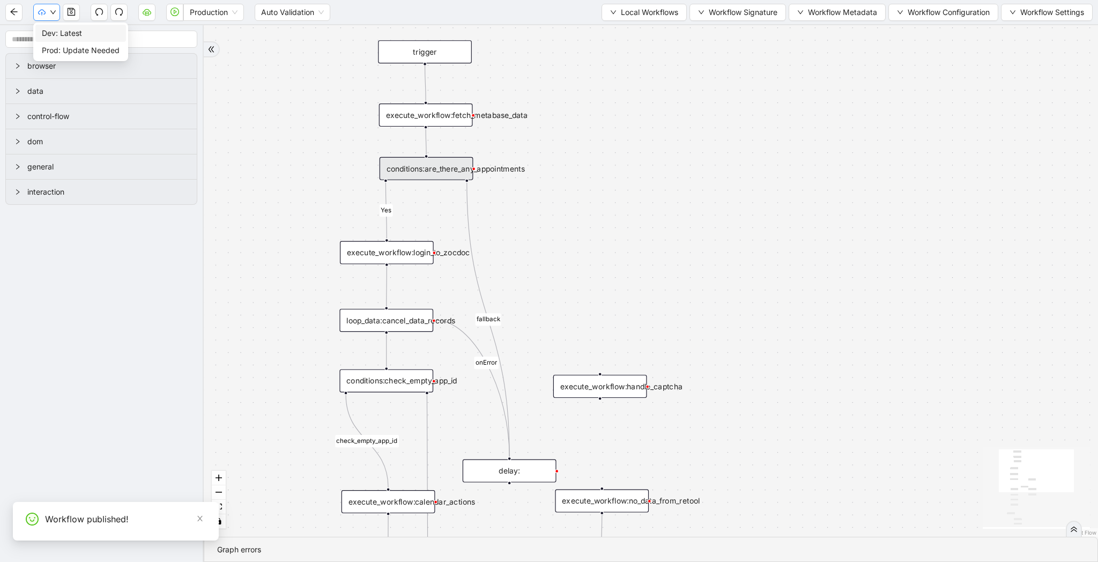
click at [49, 6] on button "button" at bounding box center [46, 12] width 27 height 17
click at [59, 48] on span "Prod: Update Needed" at bounding box center [81, 51] width 78 height 12
click at [148, 15] on icon "cloud-server" at bounding box center [147, 13] width 4 height 4
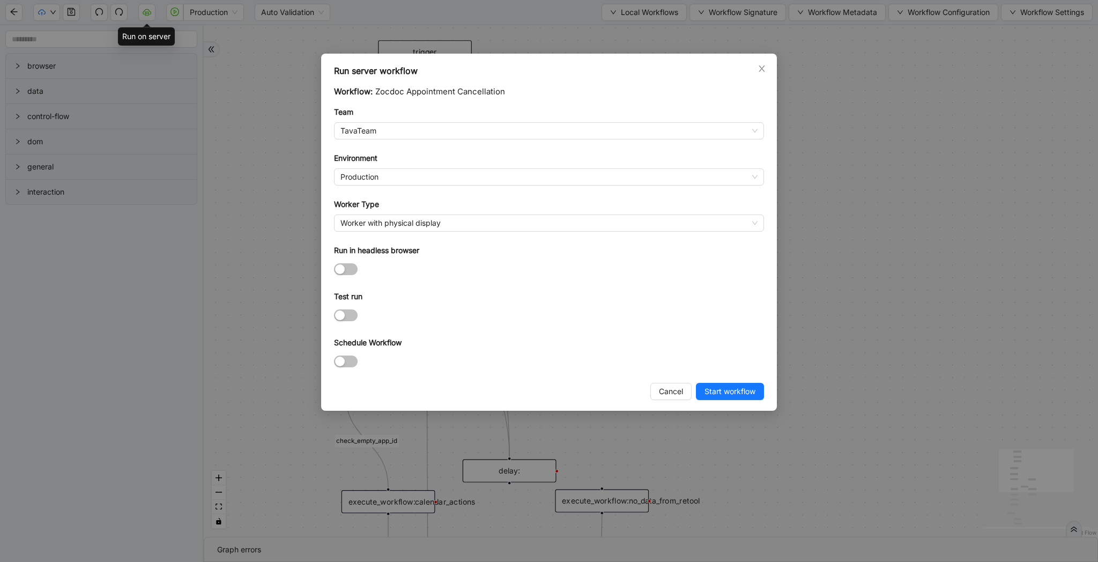
click at [339, 355] on div at bounding box center [549, 361] width 430 height 17
click at [346, 359] on span "button" at bounding box center [346, 362] width 24 height 12
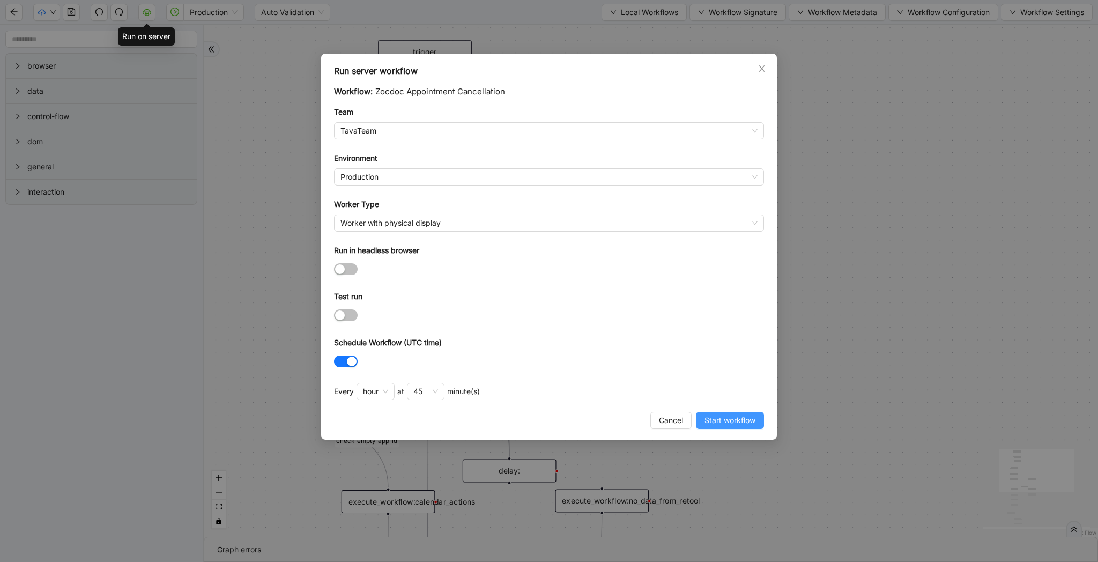
click at [742, 422] on span "Start workflow" at bounding box center [730, 421] width 51 height 12
